Goal: Information Seeking & Learning: Learn about a topic

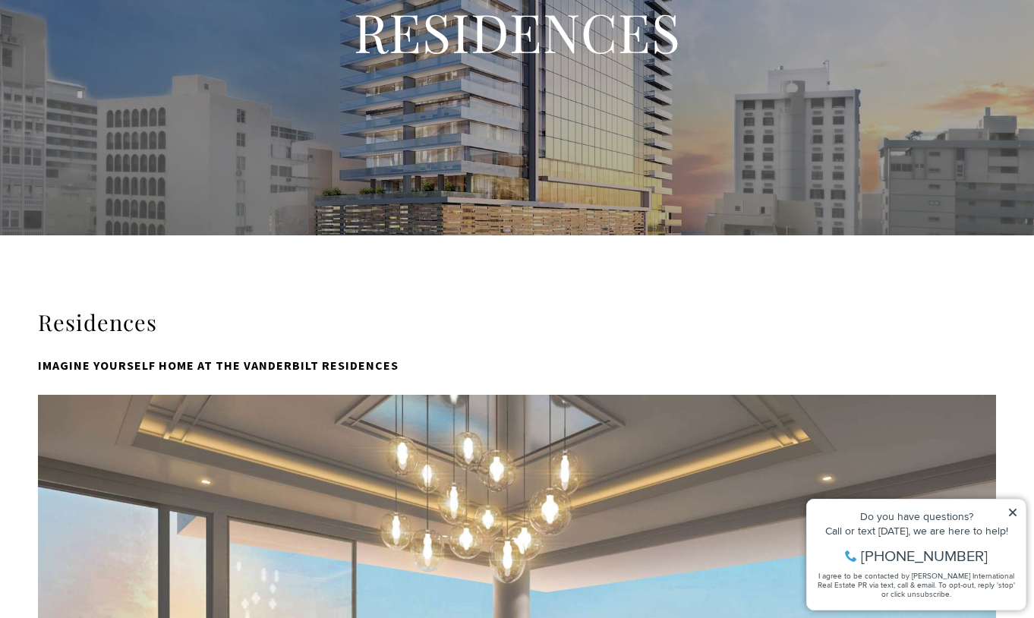
scroll to position [35, 0]
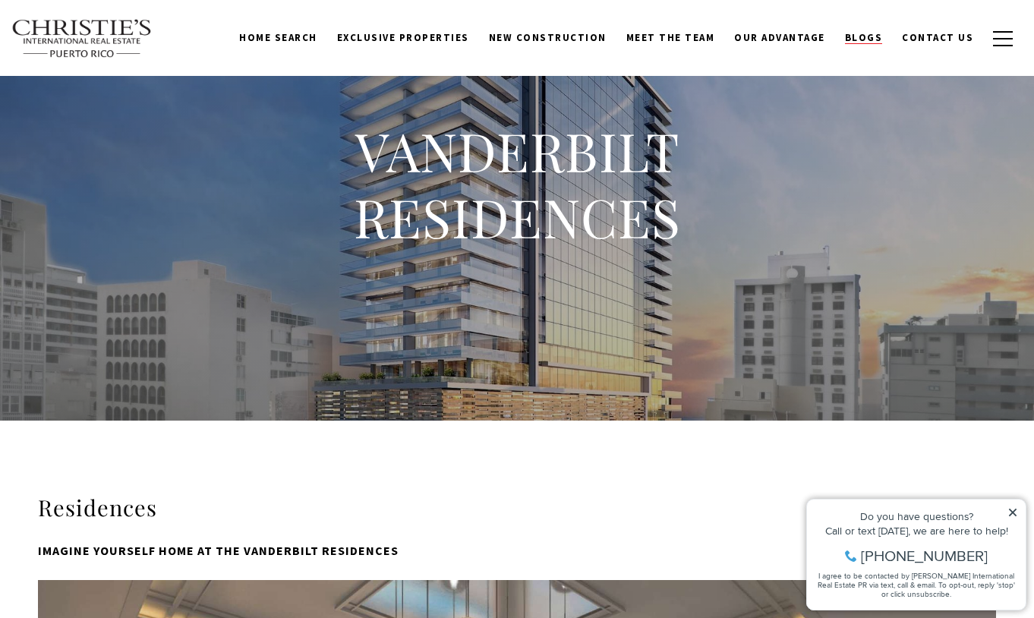
click at [863, 36] on span "Blogs" at bounding box center [864, 37] width 38 height 13
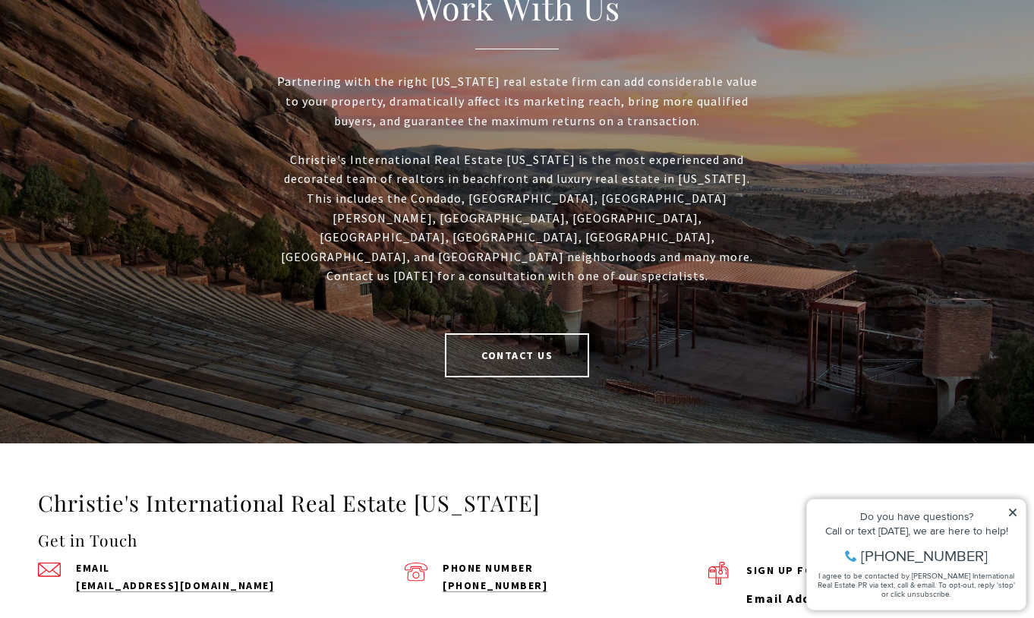
scroll to position [2636, 0]
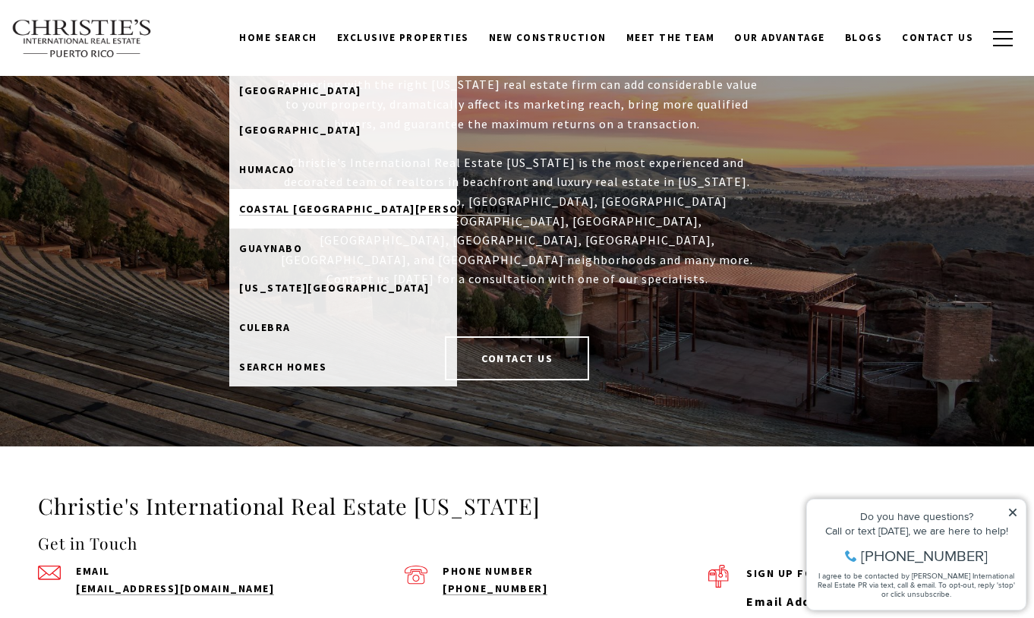
click at [332, 205] on span "Coastal [GEOGRAPHIC_DATA][PERSON_NAME]" at bounding box center [374, 209] width 271 height 14
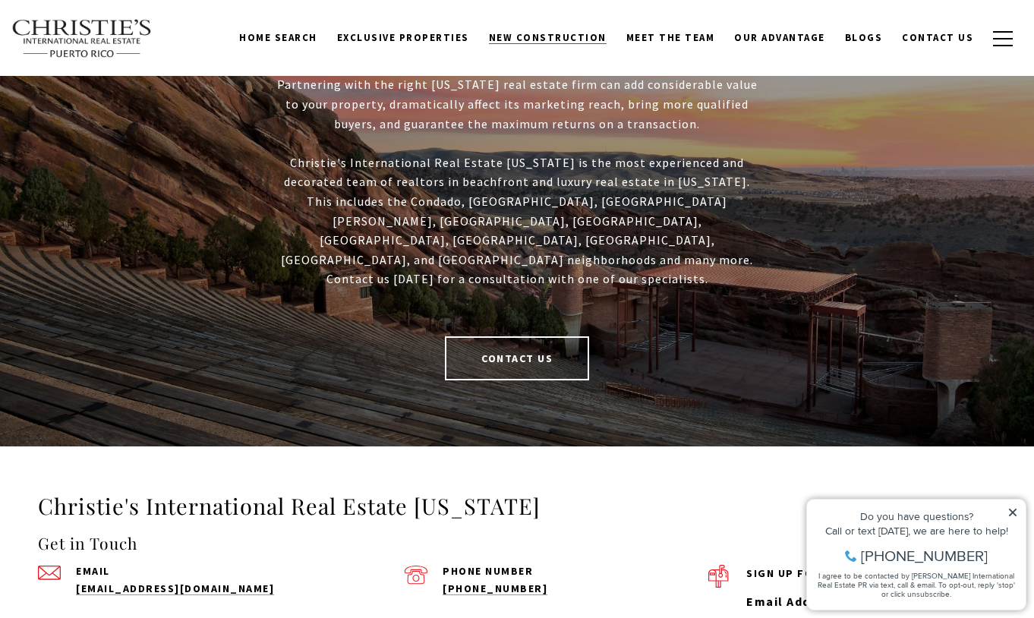
click at [560, 35] on span "New Construction" at bounding box center [548, 37] width 118 height 13
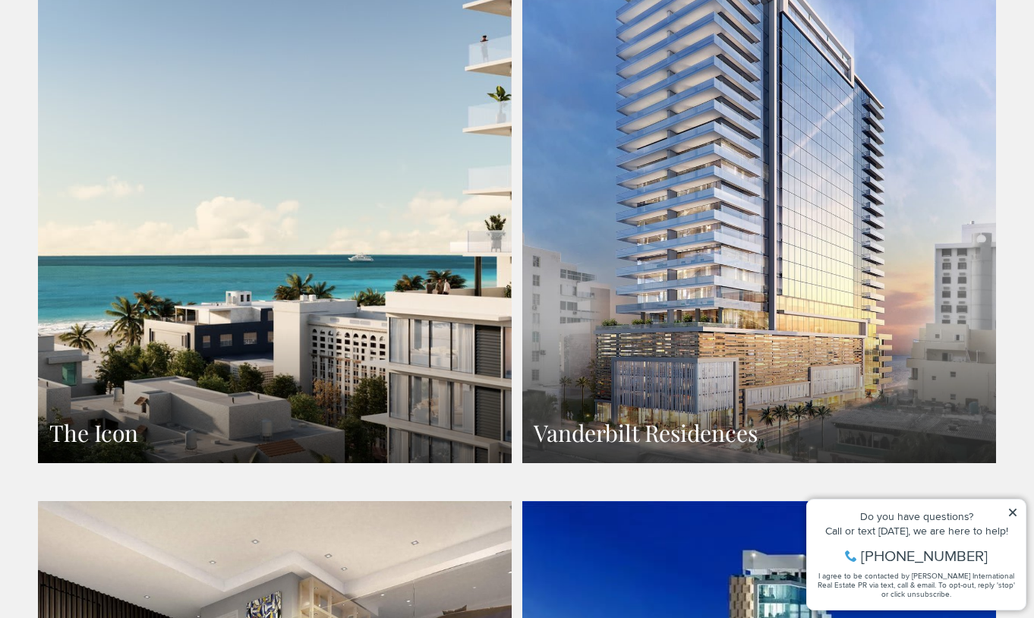
scroll to position [1219, 0]
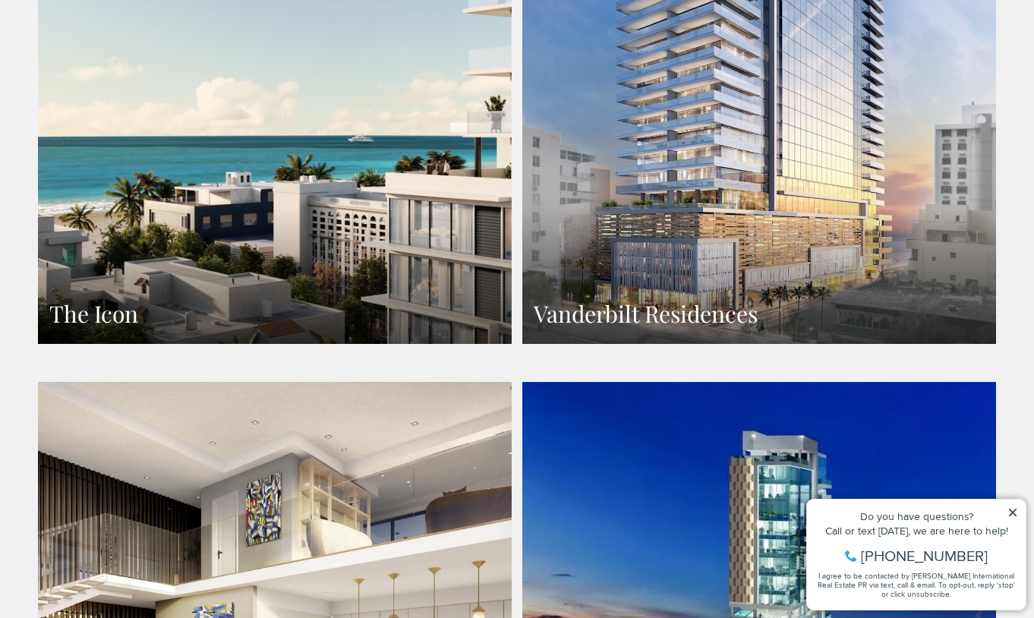
click at [664, 176] on link "Vanderbilt Residences" at bounding box center [759, 54] width 474 height 579
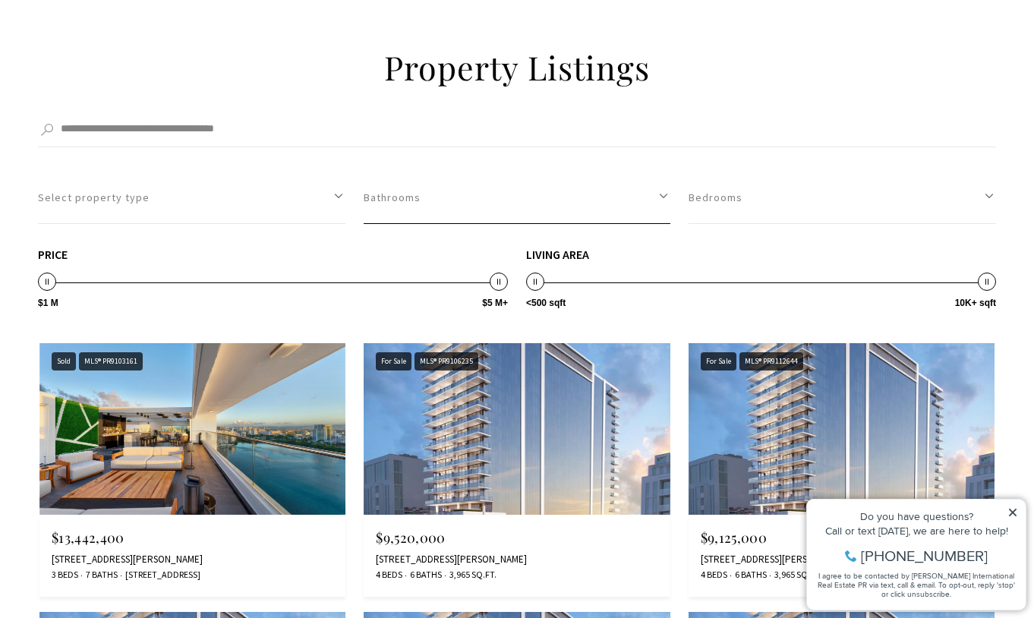
scroll to position [2857, 0]
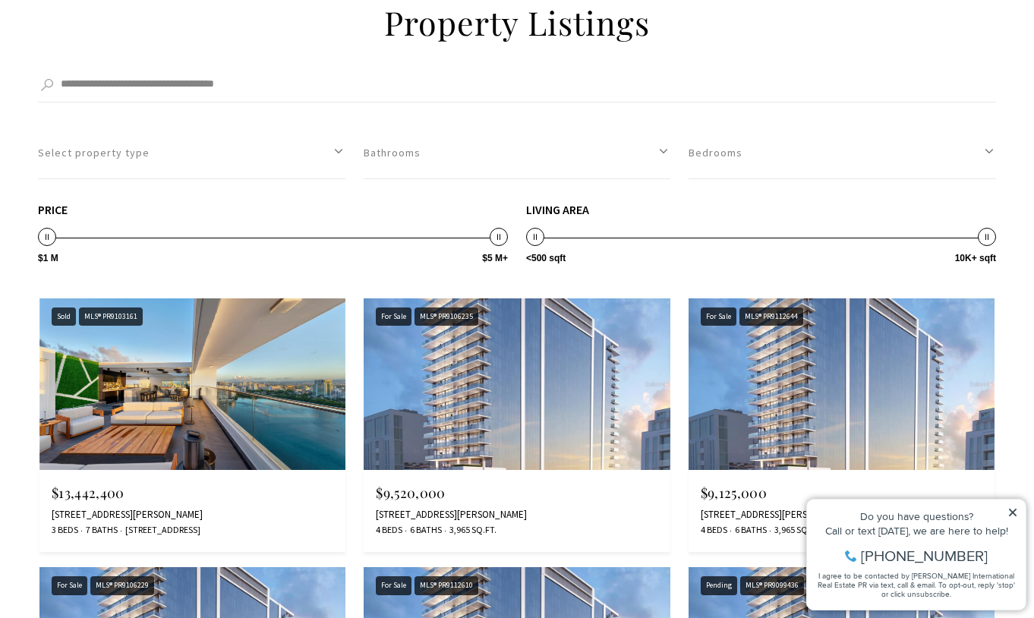
click at [223, 399] on img at bounding box center [192, 384] width 306 height 172
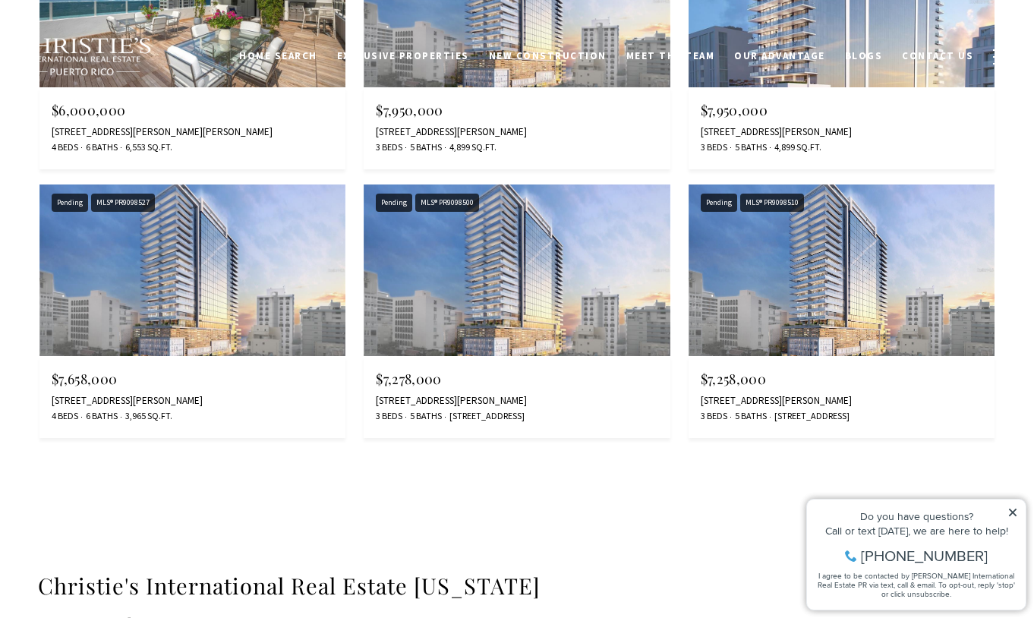
scroll to position [0, 0]
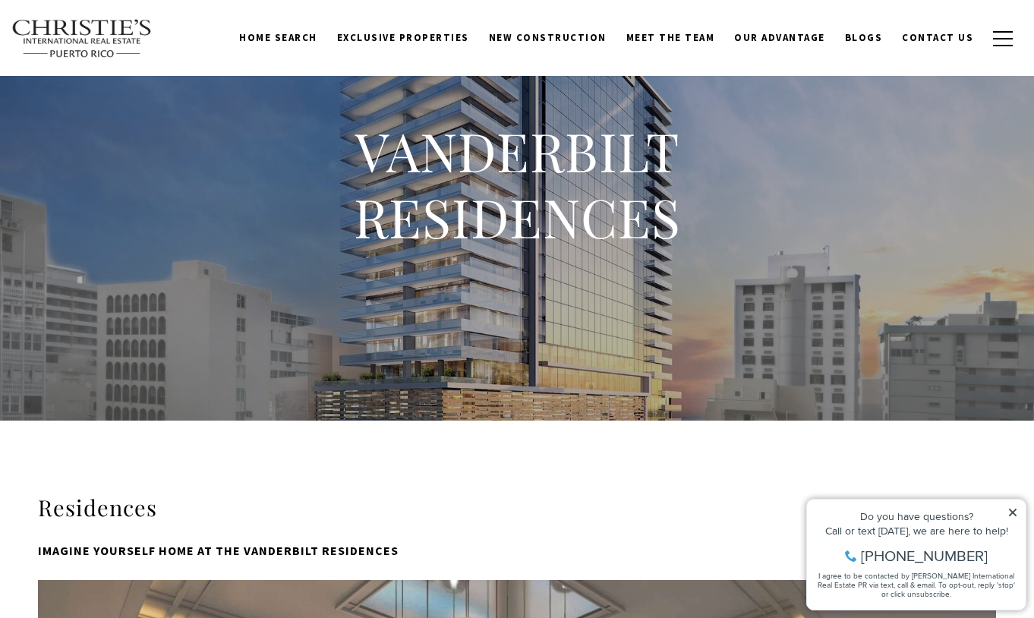
scroll to position [35, 0]
